Goal: Task Accomplishment & Management: Manage account settings

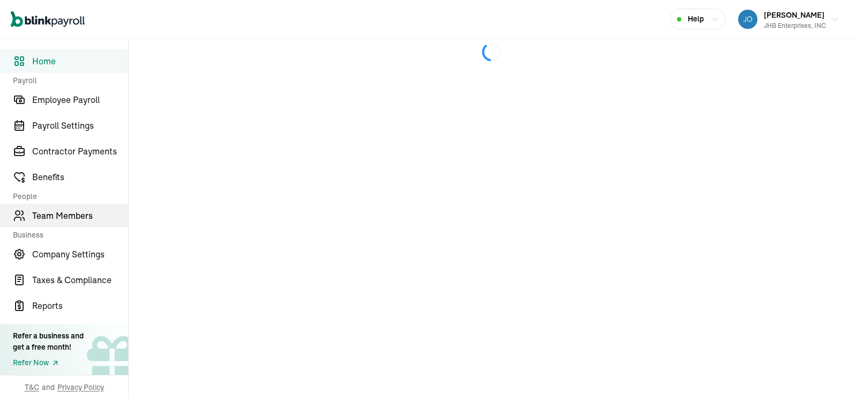
click at [75, 218] on span "Team Members" at bounding box center [80, 215] width 96 height 13
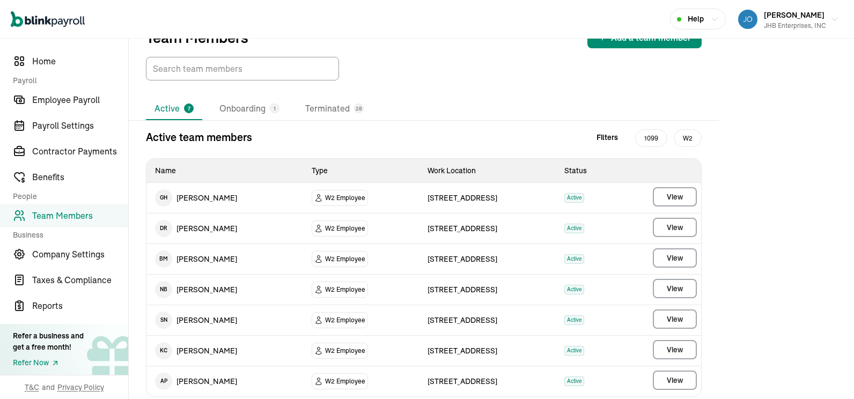
scroll to position [44, 0]
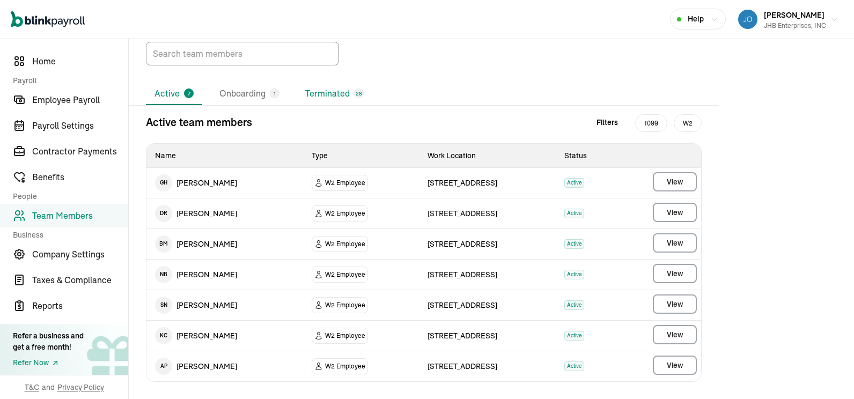
click at [327, 99] on li "Terminated 28" at bounding box center [335, 94] width 76 height 23
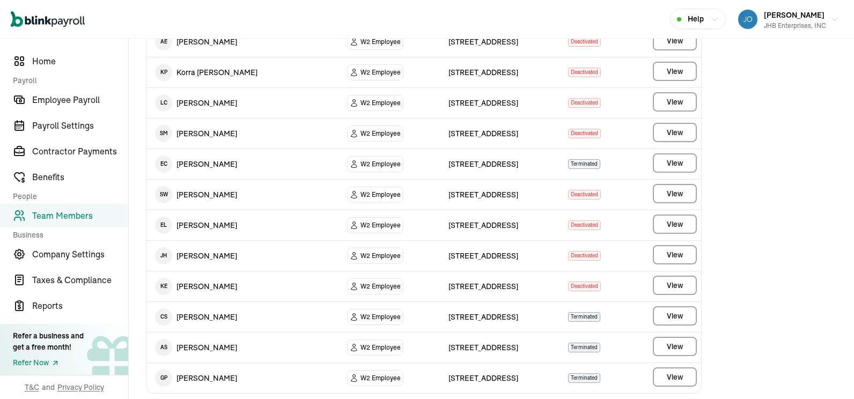
scroll to position [686, 0]
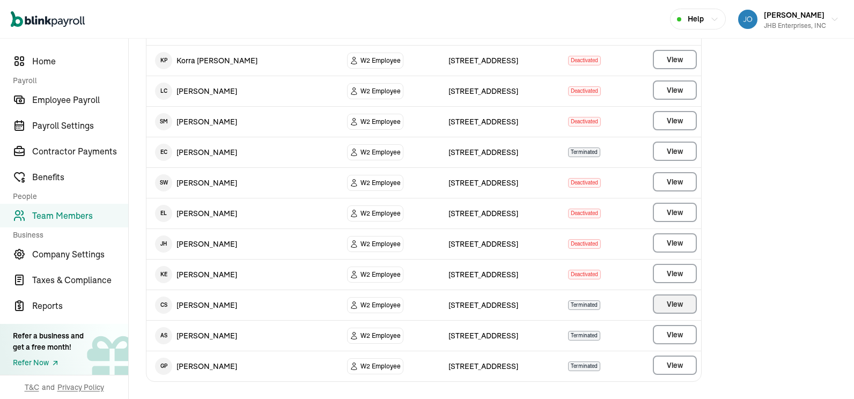
click at [668, 300] on span "View" at bounding box center [675, 304] width 16 height 11
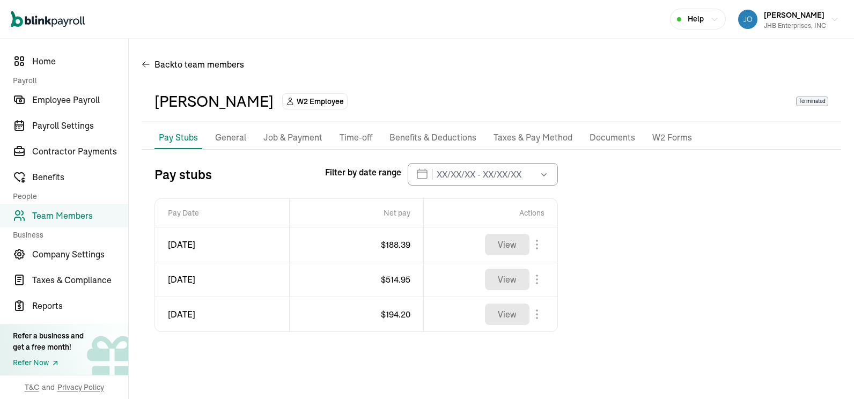
click at [675, 139] on p "W2 Forms" at bounding box center [672, 138] width 40 height 14
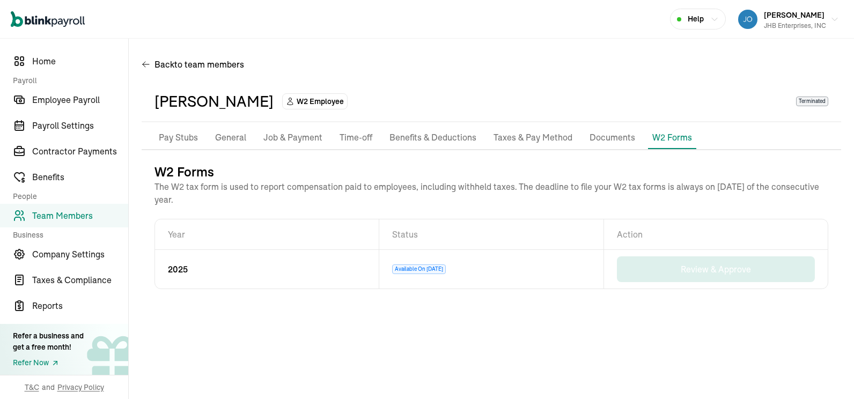
click at [610, 136] on p "Documents" at bounding box center [613, 138] width 46 height 14
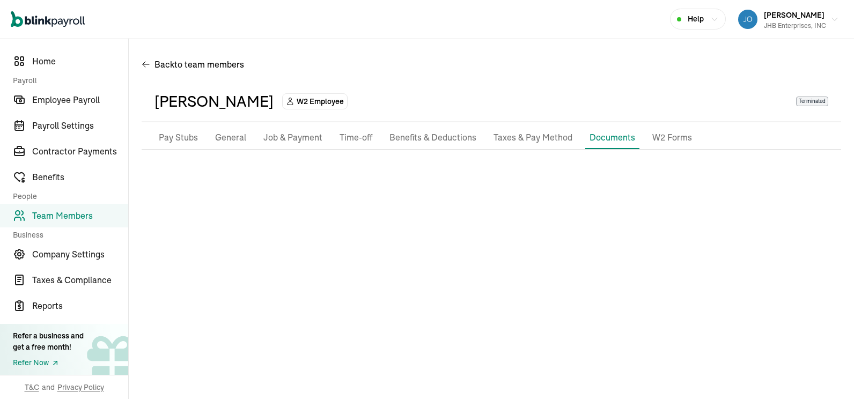
click at [501, 136] on p "Taxes & Pay Method" at bounding box center [533, 138] width 79 height 14
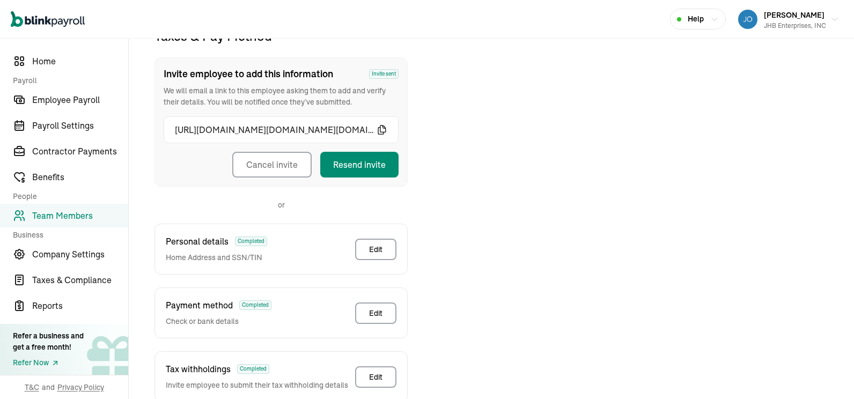
scroll to position [161, 0]
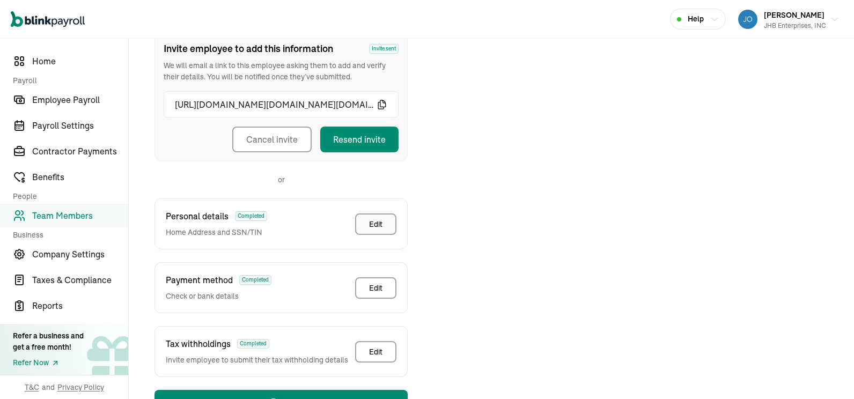
click at [369, 224] on div "Edit" at bounding box center [375, 224] width 13 height 11
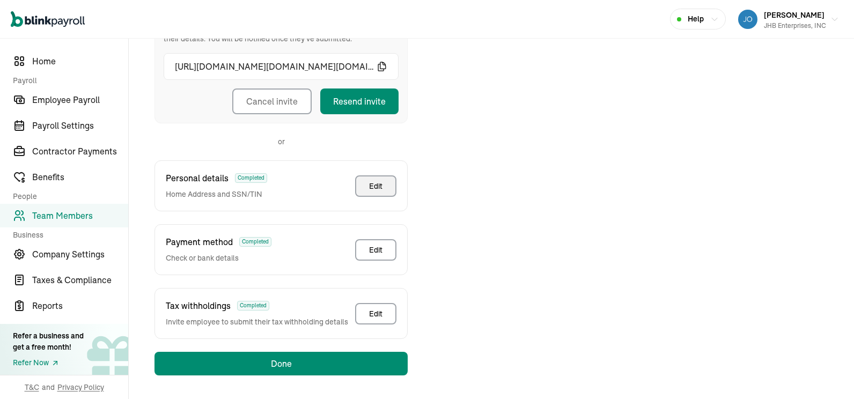
scroll to position [0, 0]
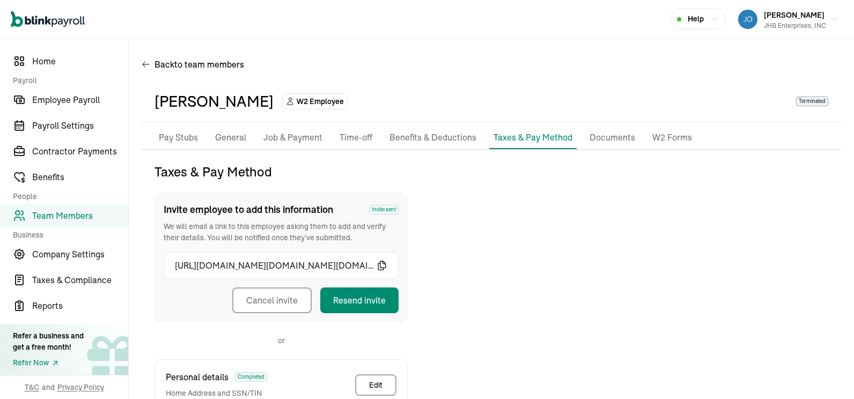
click at [237, 137] on p "General" at bounding box center [230, 138] width 31 height 14
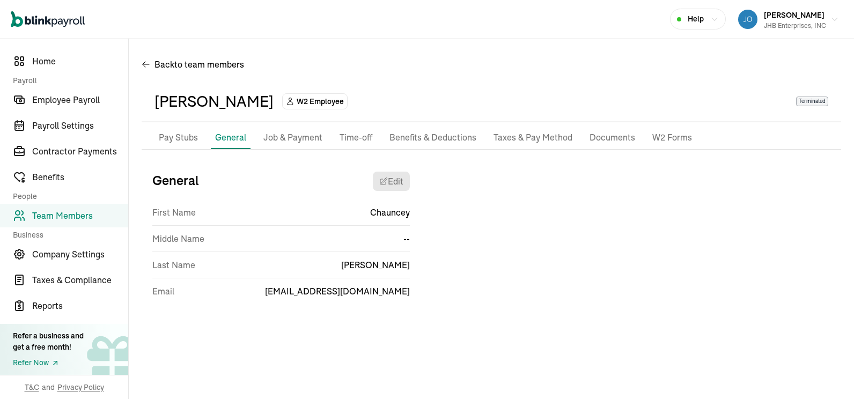
click at [286, 139] on p "Job & Payment" at bounding box center [292, 138] width 59 height 14
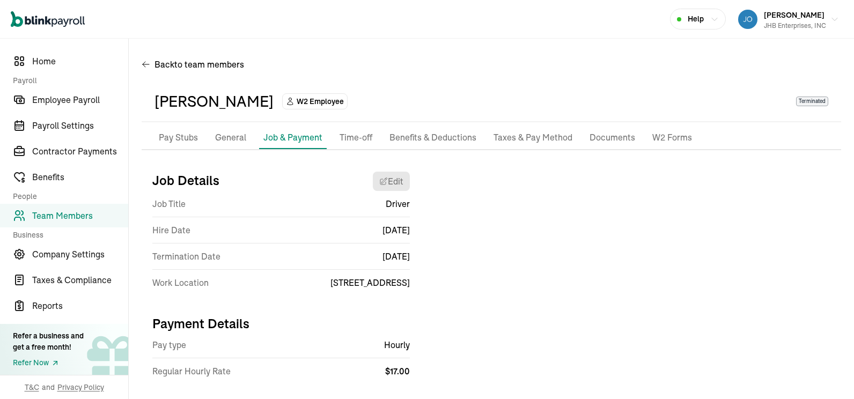
click at [350, 137] on p "Time-off" at bounding box center [356, 138] width 33 height 14
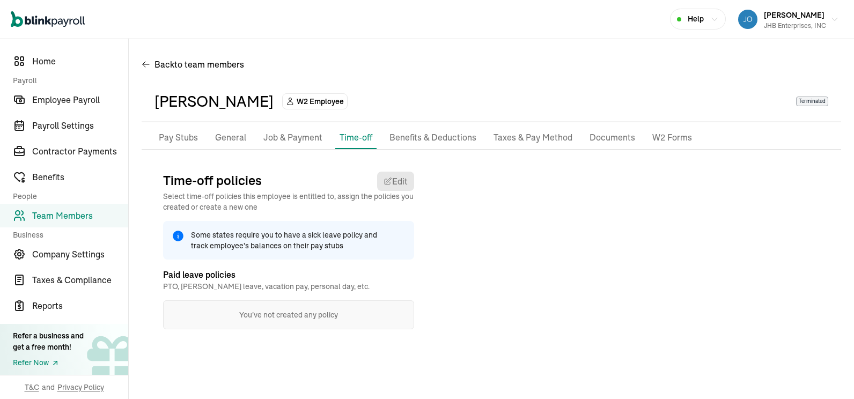
click at [448, 143] on p "Benefits & Deductions" at bounding box center [432, 138] width 87 height 14
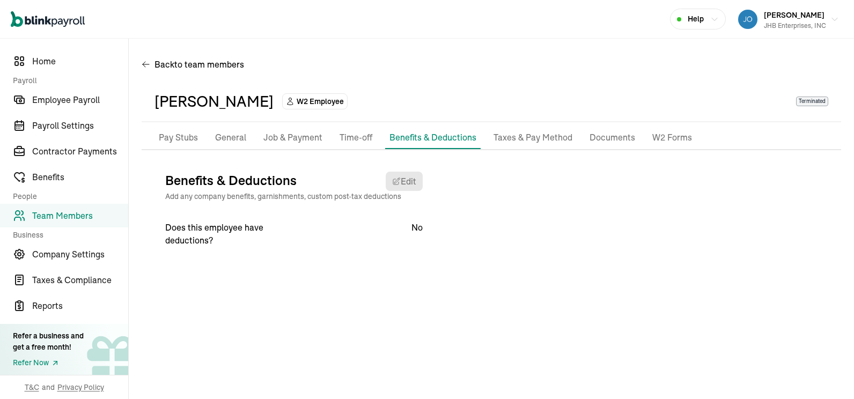
click at [511, 139] on p "Taxes & Pay Method" at bounding box center [533, 138] width 79 height 14
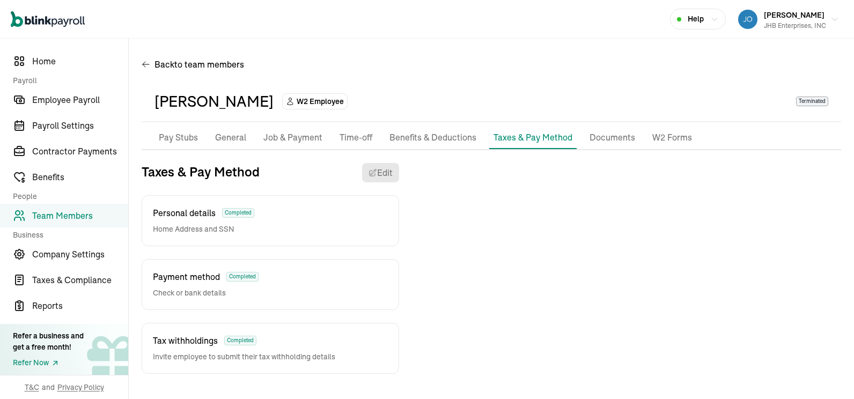
click at [614, 136] on p "Documents" at bounding box center [613, 138] width 46 height 14
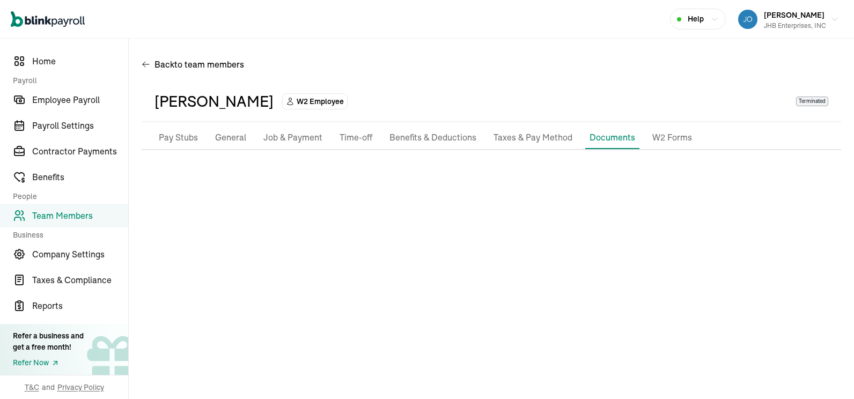
click at [224, 137] on p "General" at bounding box center [230, 138] width 31 height 14
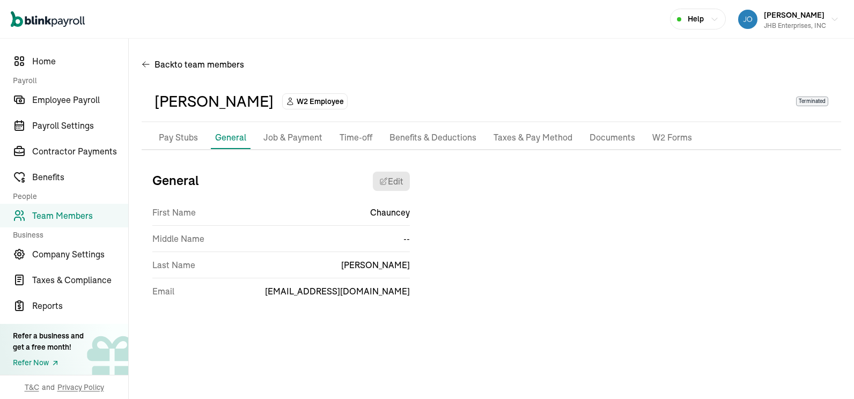
click at [601, 136] on p "Documents" at bounding box center [613, 138] width 46 height 14
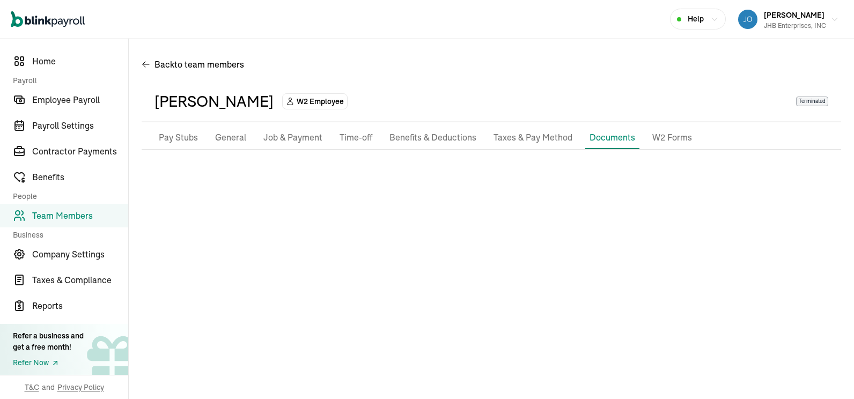
click at [541, 138] on p "Taxes & Pay Method" at bounding box center [533, 138] width 79 height 14
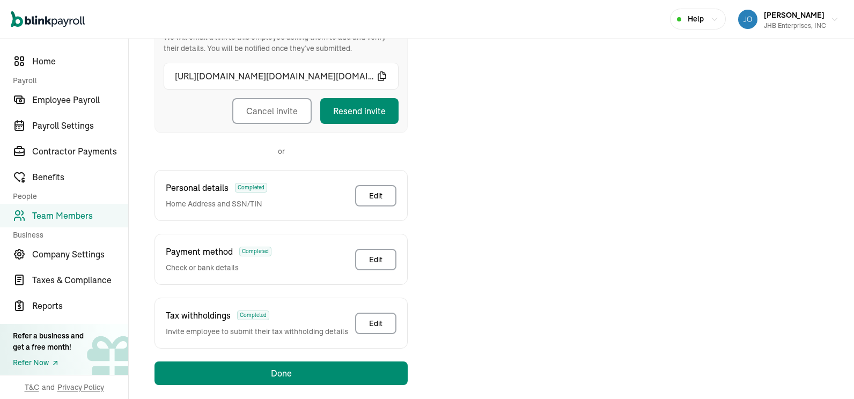
scroll to position [199, 0]
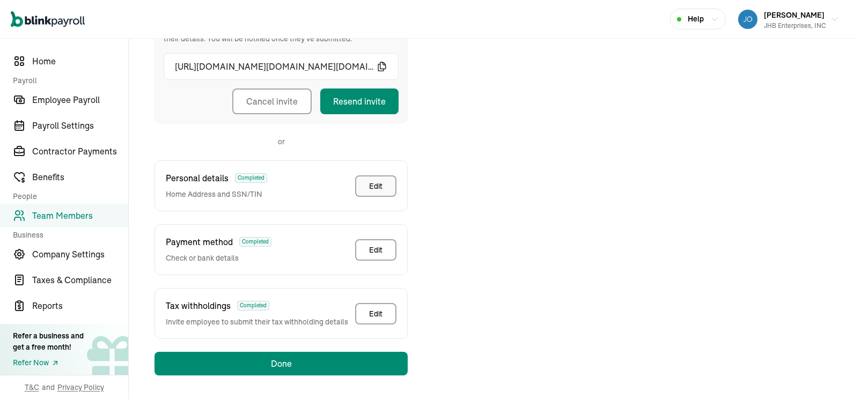
click at [380, 182] on div "Edit" at bounding box center [375, 186] width 13 height 11
